Goal: Information Seeking & Learning: Learn about a topic

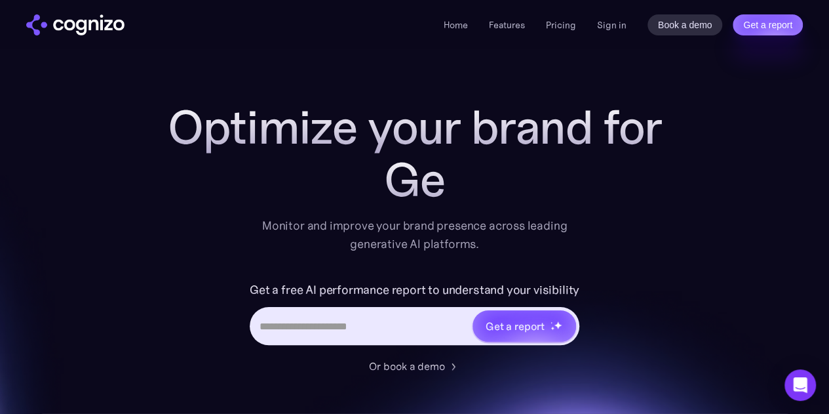
drag, startPoint x: 313, startPoint y: 174, endPoint x: 269, endPoint y: 219, distance: 63.1
click at [269, 220] on div "Monitor and improve your brand presence across leading generative AI platforms." at bounding box center [415, 234] width 323 height 37
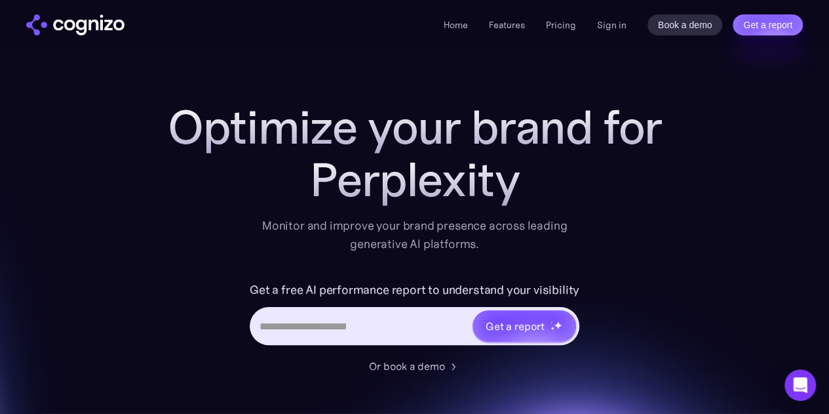
drag, startPoint x: 269, startPoint y: 219, endPoint x: 205, endPoint y: 283, distance: 89.9
click at [206, 284] on div "Get a free AI performance report to understand your visibility Get a report" at bounding box center [415, 318] width 525 height 79
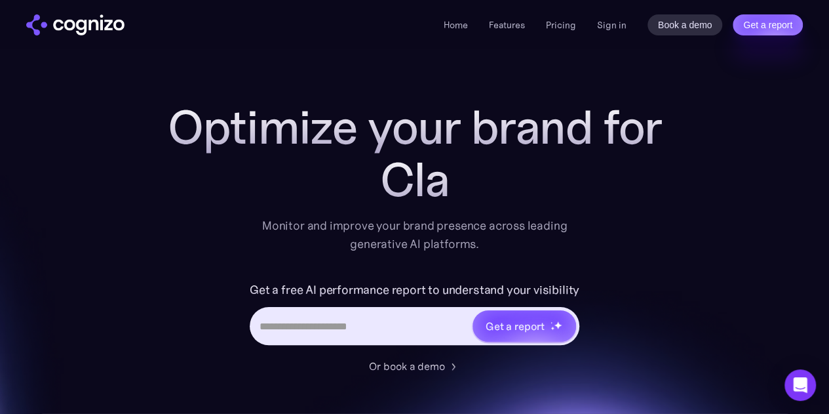
drag, startPoint x: 203, startPoint y: 281, endPoint x: 125, endPoint y: 219, distance: 99.8
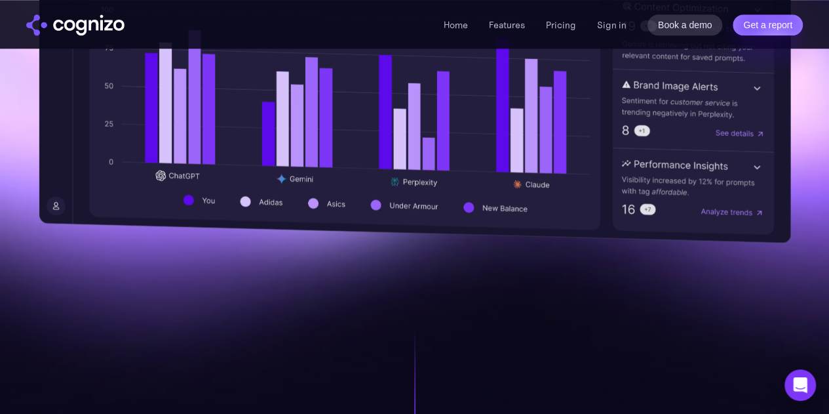
scroll to position [721, 0]
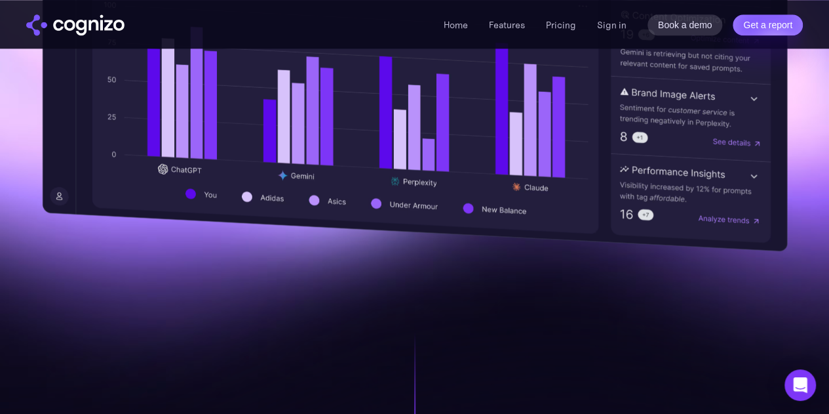
drag, startPoint x: 125, startPoint y: 220, endPoint x: 392, endPoint y: 331, distance: 289.2
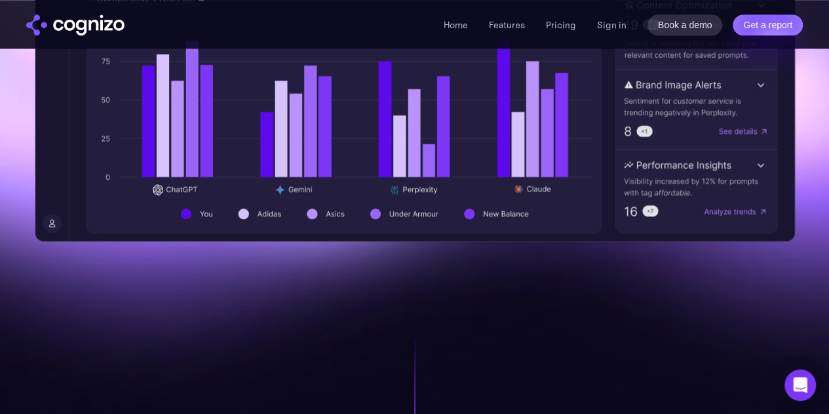
drag, startPoint x: 392, startPoint y: 331, endPoint x: 313, endPoint y: 317, distance: 80.0
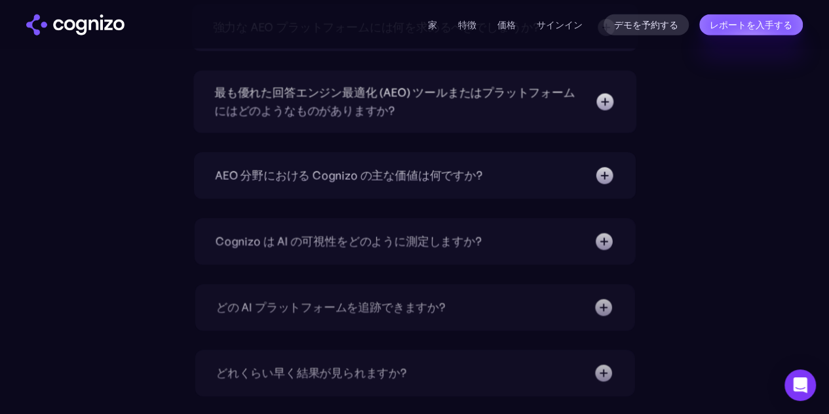
scroll to position [4721, 0]
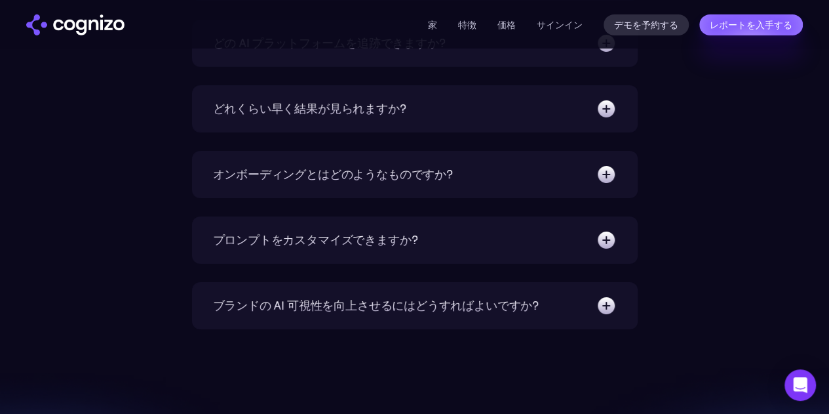
click at [429, 117] on div "どれくらい早く結果が見られますか?" at bounding box center [415, 108] width 404 height 21
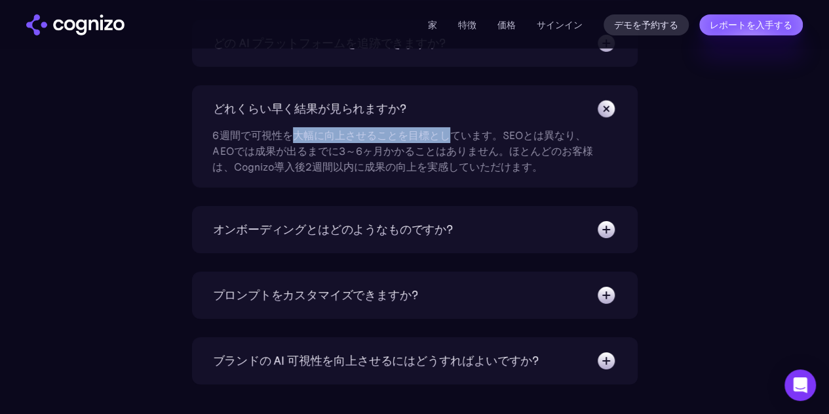
drag, startPoint x: 290, startPoint y: 159, endPoint x: 454, endPoint y: 158, distance: 163.9
click at [454, 158] on div "6週間で可視性を大幅に向上させることを目標としています。SEOとは異なり、AEOでは成果が出るまでに3～6ヶ月かかることはありません。ほとんどのお客様は、Co…" at bounding box center [403, 146] width 380 height 55
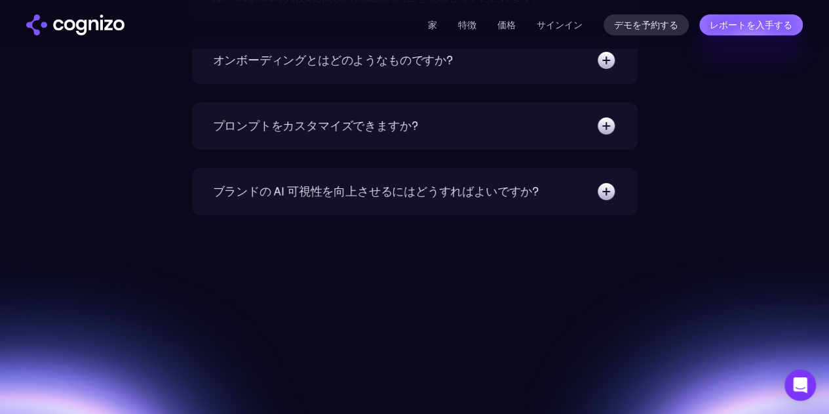
scroll to position [4917, 0]
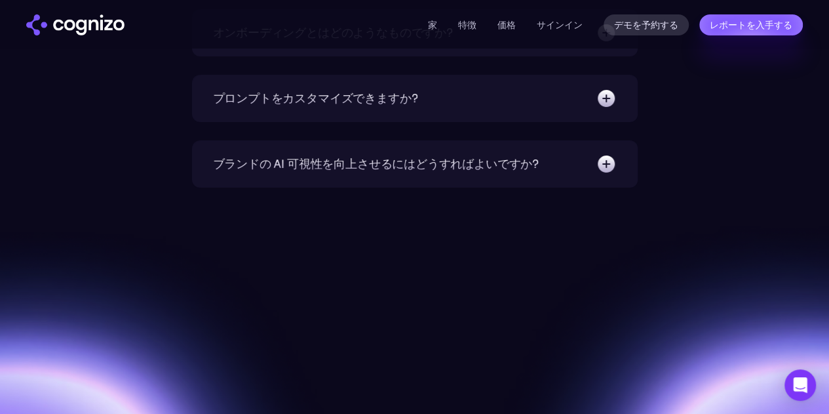
click at [434, 109] on div "プロンプトをカスタマイズできますか?" at bounding box center [415, 98] width 404 height 21
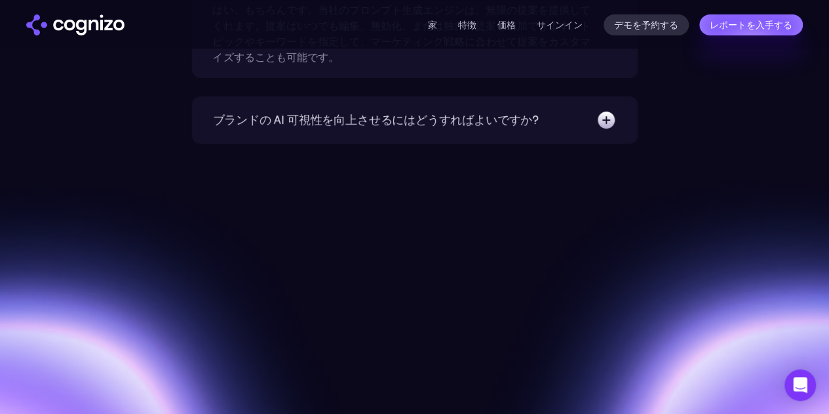
scroll to position [5049, 0]
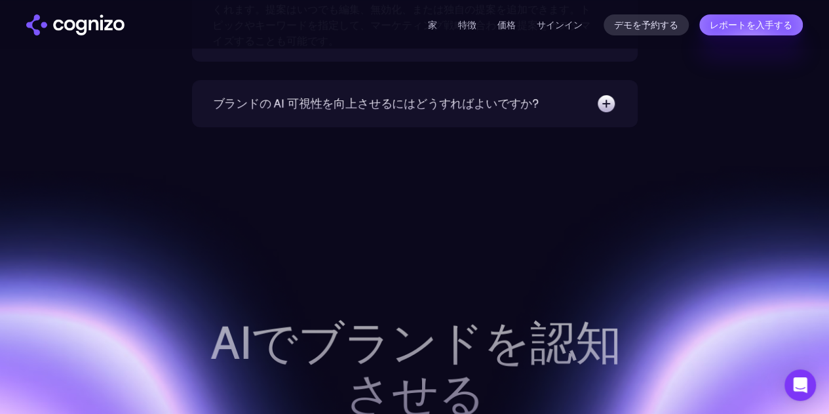
click at [443, 111] on font "ブランドの AI 可視性を向上させるにはどうすればよいですか?" at bounding box center [376, 103] width 326 height 15
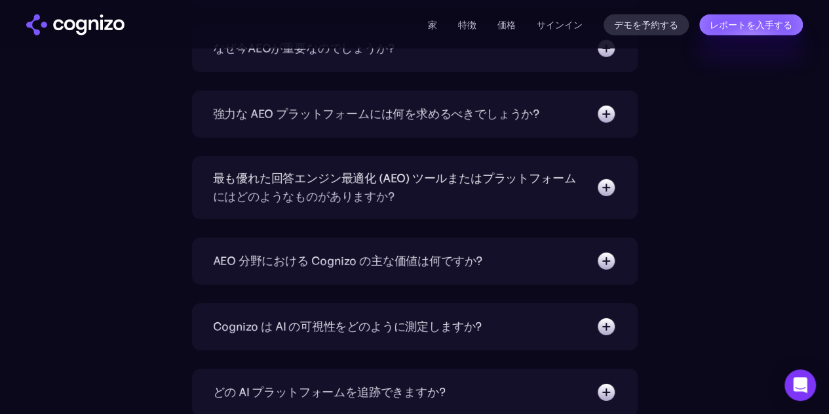
scroll to position [0, 0]
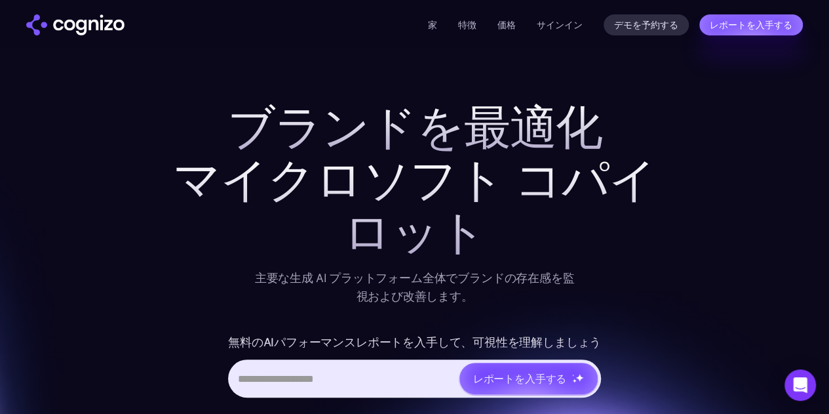
click at [472, 120] on font "ブランドを最適化" at bounding box center [415, 127] width 375 height 59
